Goal: Transaction & Acquisition: Purchase product/service

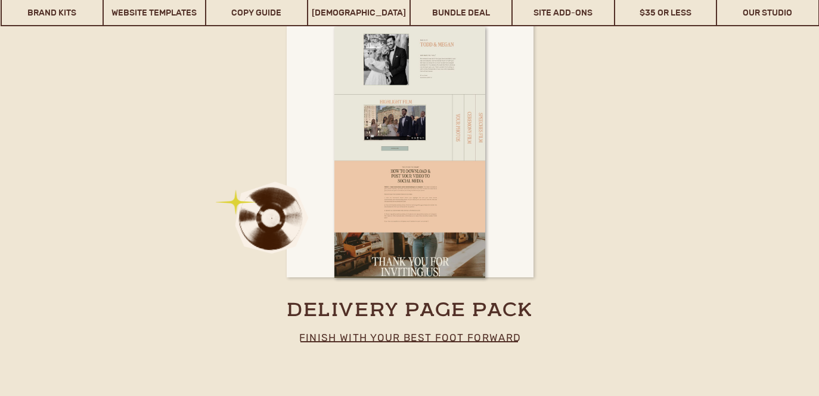
scroll to position [7087, 0]
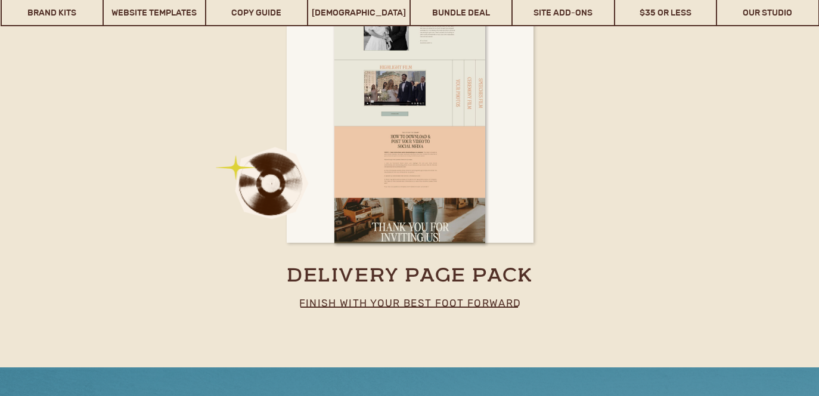
click at [455, 307] on line at bounding box center [410, 307] width 218 height 0
click at [444, 275] on h3 "delivery page pack" at bounding box center [410, 277] width 395 height 26
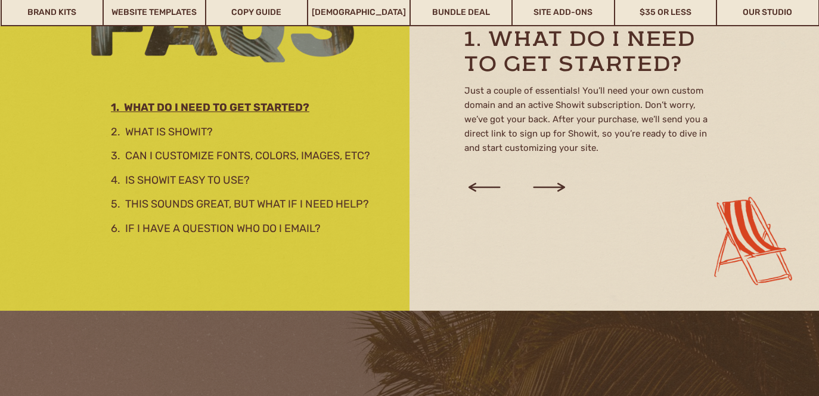
scroll to position [1479, 0]
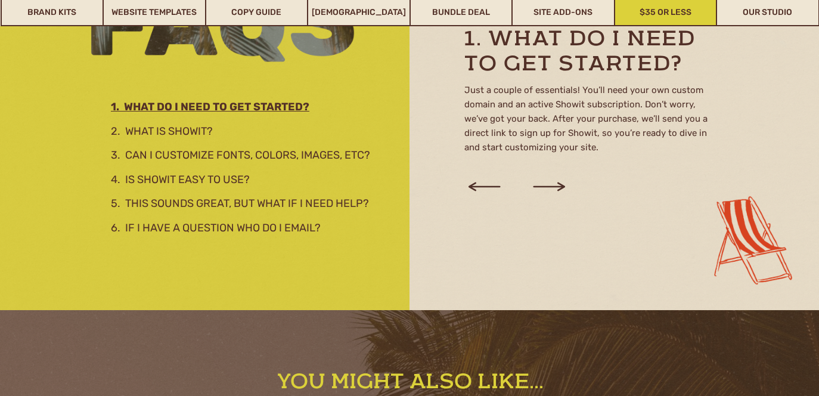
click at [637, 16] on link "$35 or Less" at bounding box center [665, 12] width 101 height 27
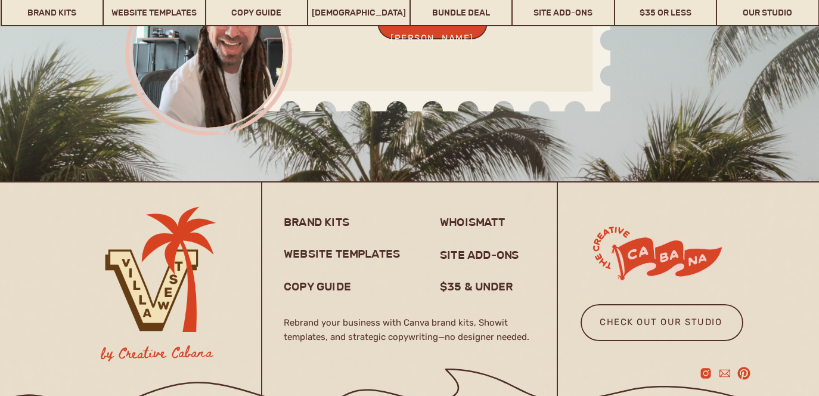
scroll to position [9496, 0]
